Goal: Check status

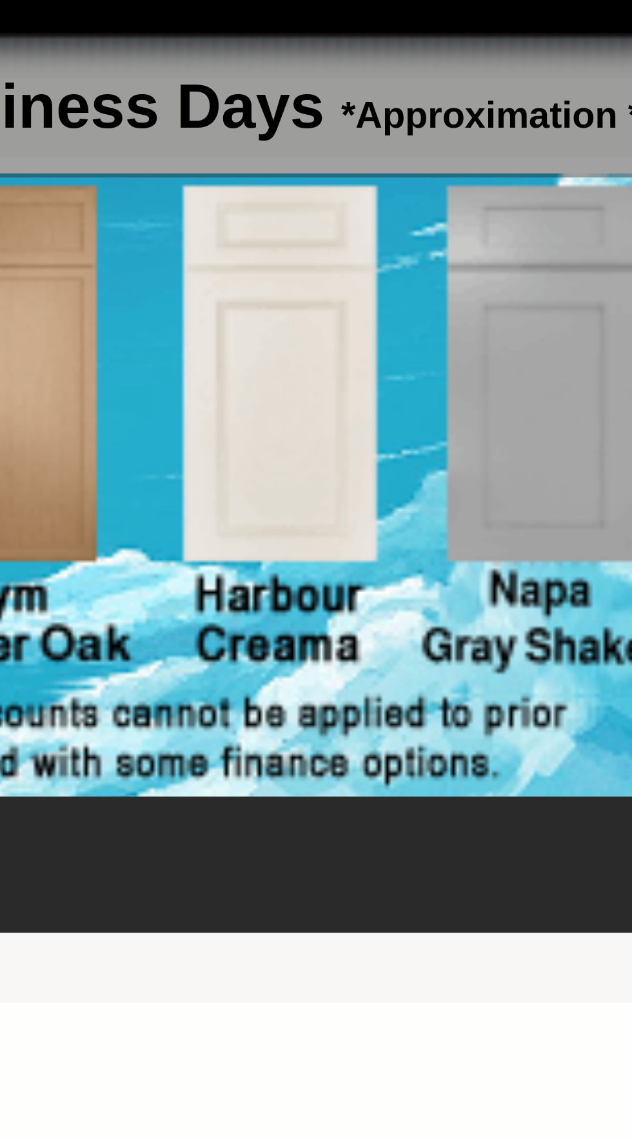
click at [463, 165] on img at bounding box center [373, 165] width 312 height 99
